Goal: Register for event/course

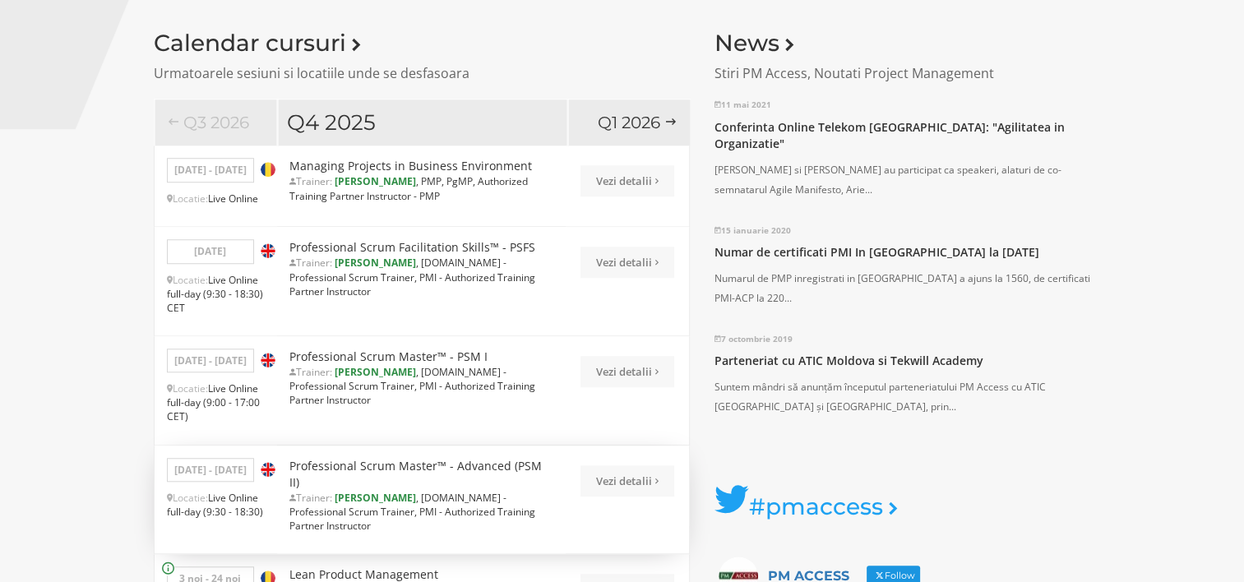
scroll to position [1315, 0]
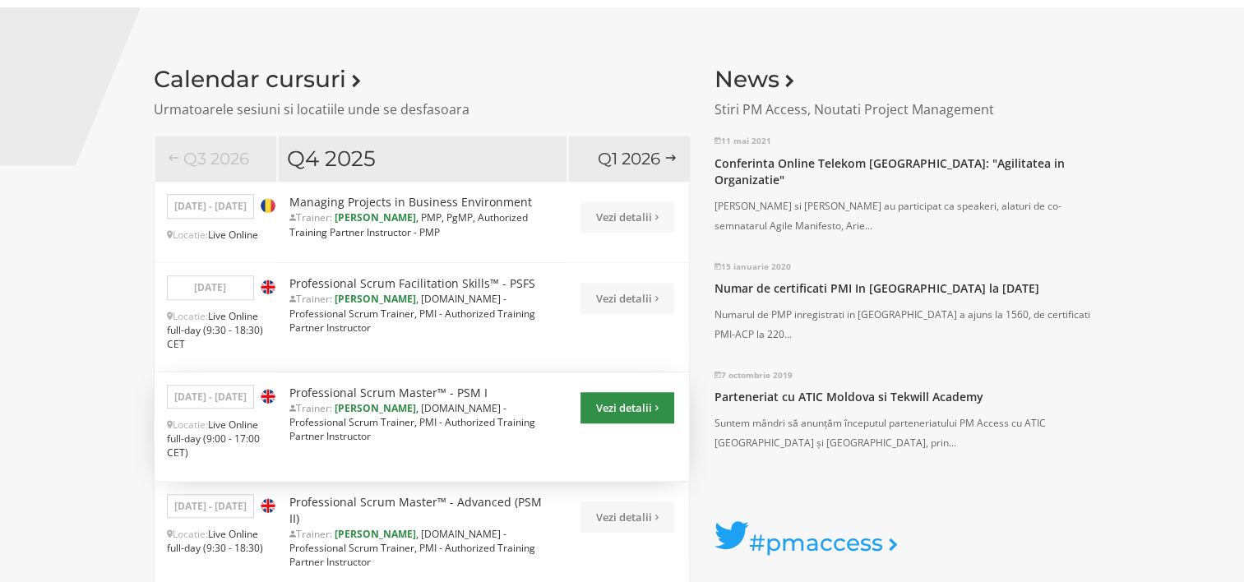
click at [626, 403] on link "Vezi detalii" at bounding box center [627, 407] width 94 height 31
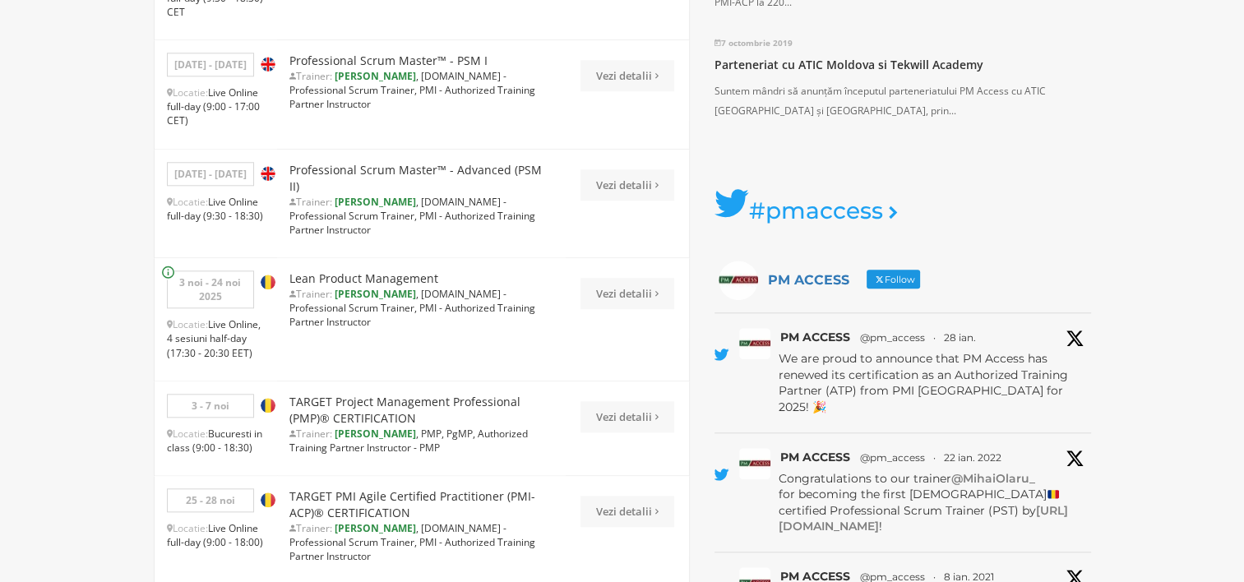
scroll to position [1562, 0]
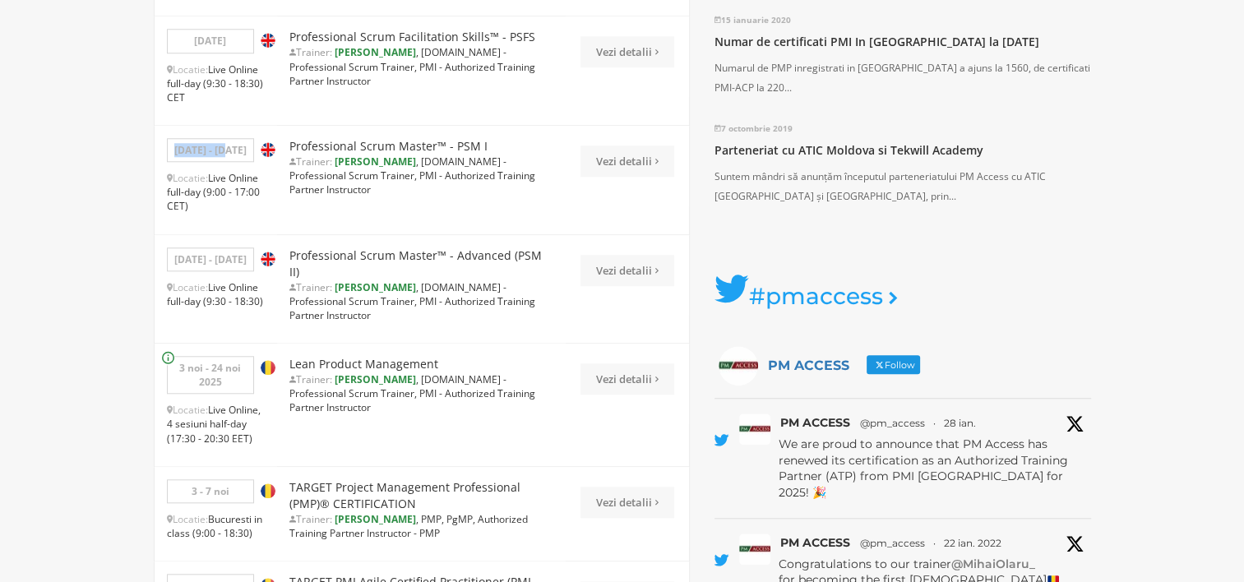
drag, startPoint x: 187, startPoint y: 148, endPoint x: 247, endPoint y: 148, distance: 59.2
click at [247, 148] on p "15 - 16 oct" at bounding box center [210, 150] width 87 height 24
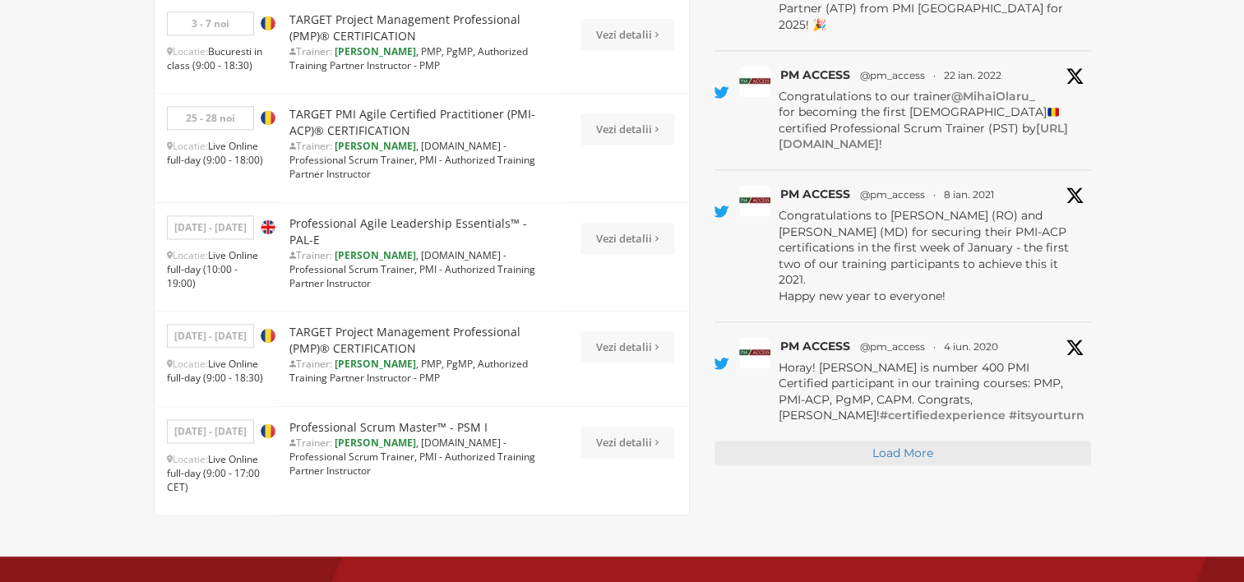
scroll to position [2055, 0]
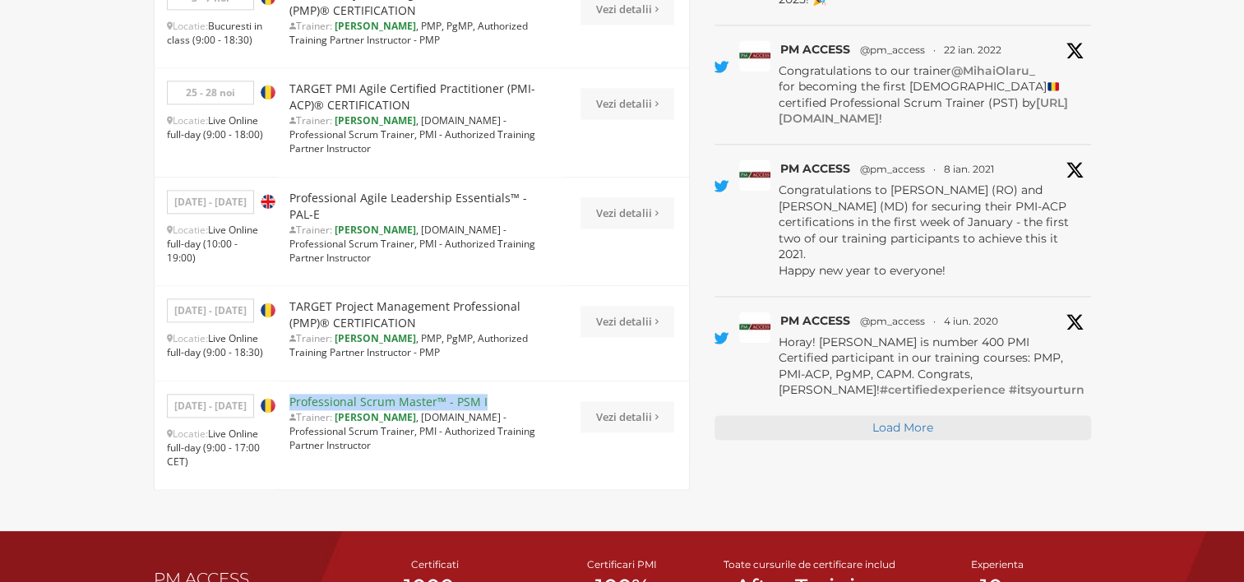
drag, startPoint x: 488, startPoint y: 381, endPoint x: 293, endPoint y: 385, distance: 194.9
click at [293, 385] on div "Professional Scrum Master™ - PSM I Trainer: MIHAI OLARU , Scrum.org - Professio…" at bounding box center [421, 426] width 289 height 91
copy link "Professional Scrum Master™ - PSM I"
click at [421, 394] on link "Professional Scrum Master™ - PSM I" at bounding box center [388, 402] width 198 height 16
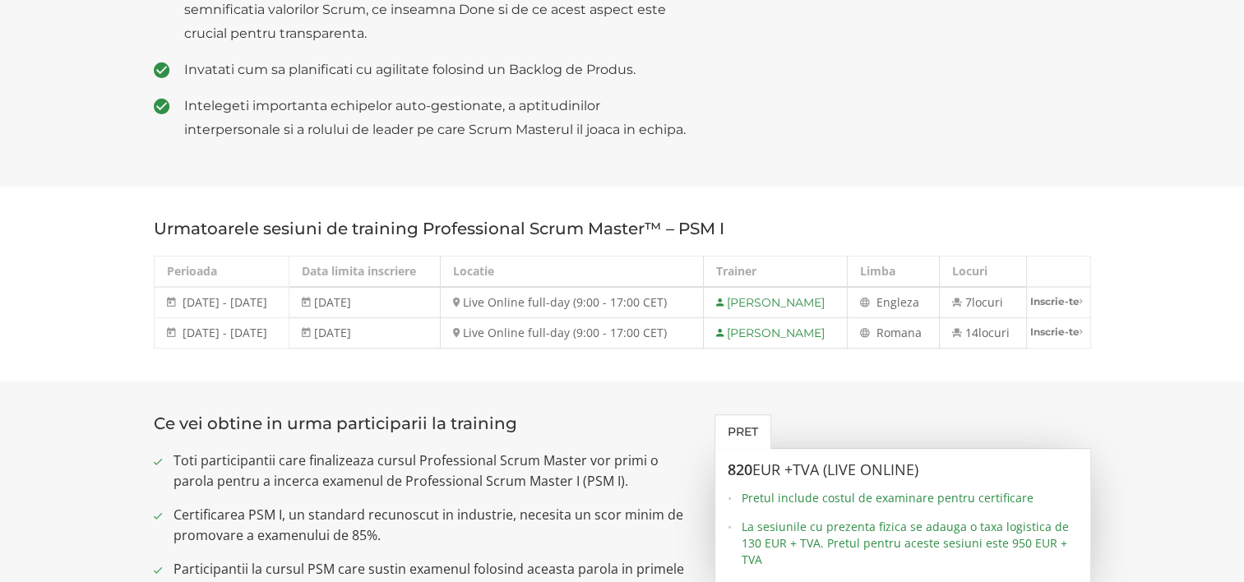
scroll to position [987, 0]
